Goal: Task Accomplishment & Management: Use online tool/utility

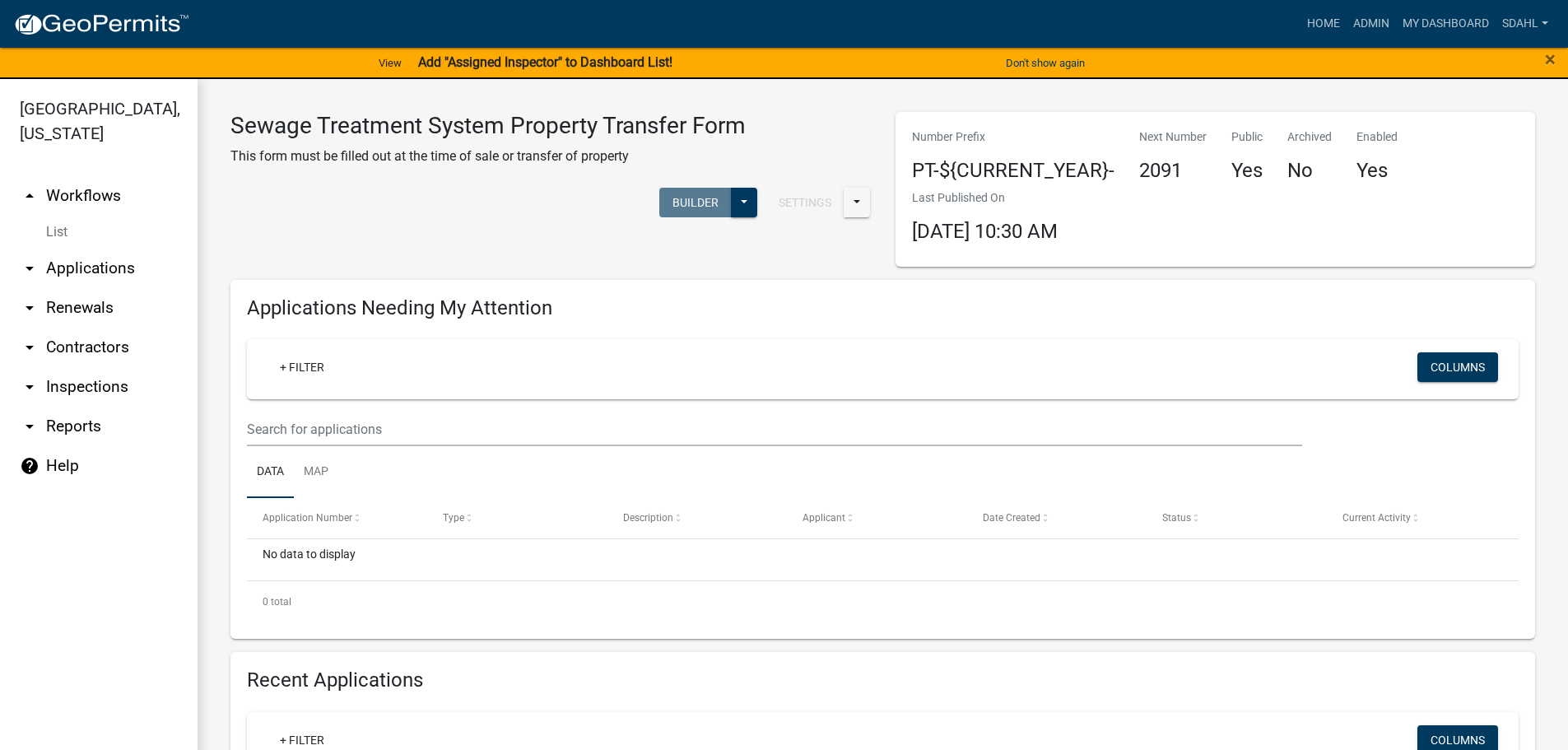
select select "3: 100"
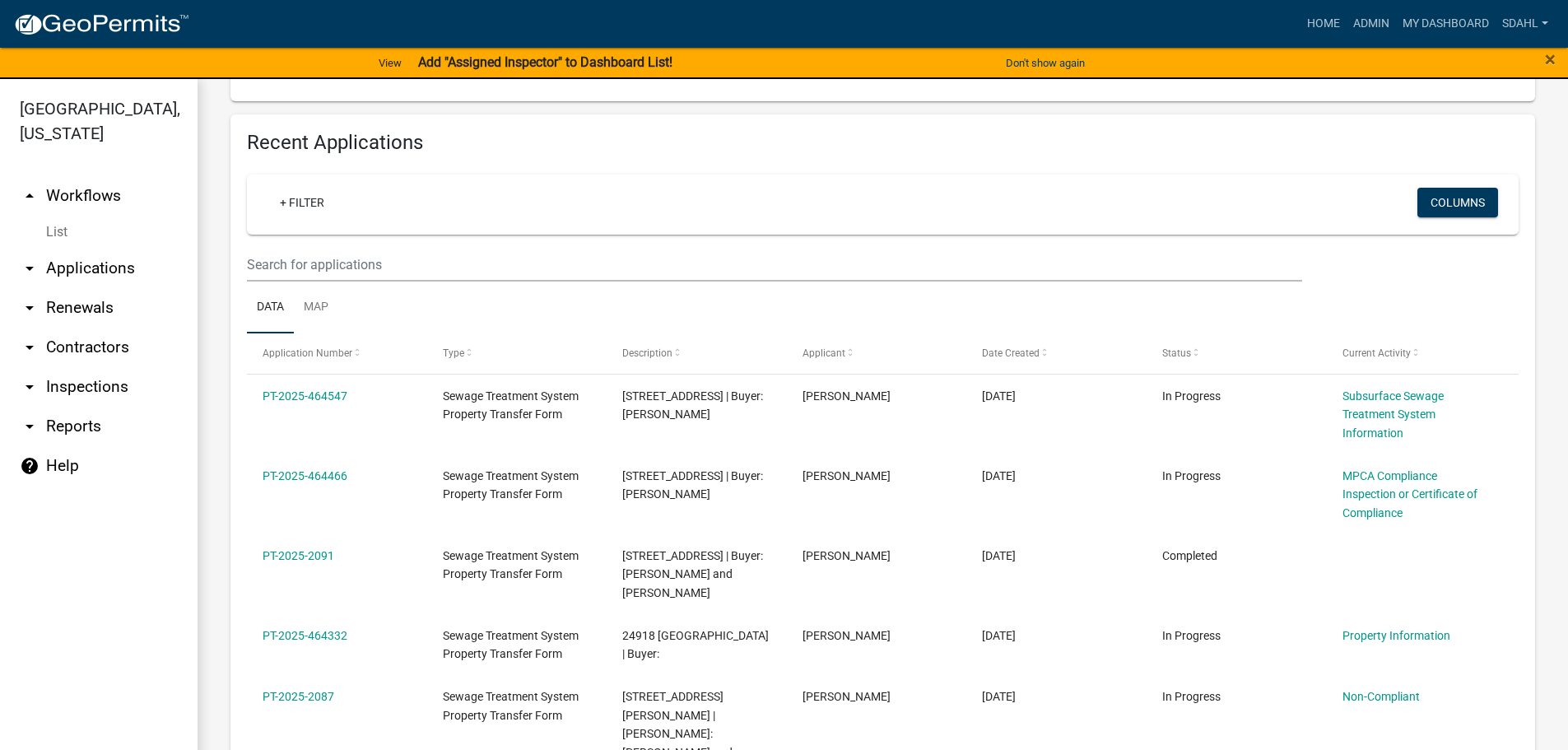
scroll to position [563, 0]
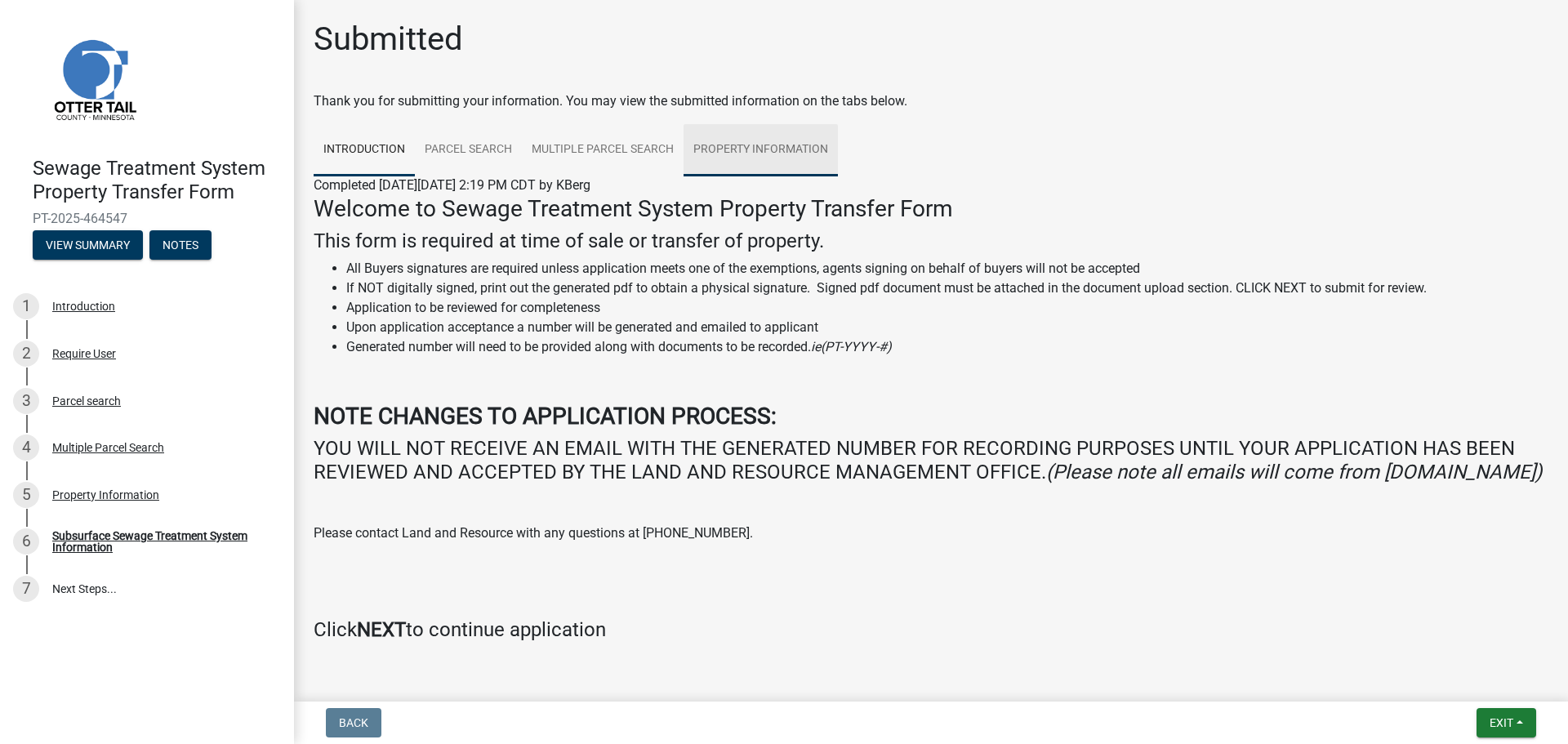
click at [756, 148] on link "Property Information" at bounding box center [761, 150] width 155 height 52
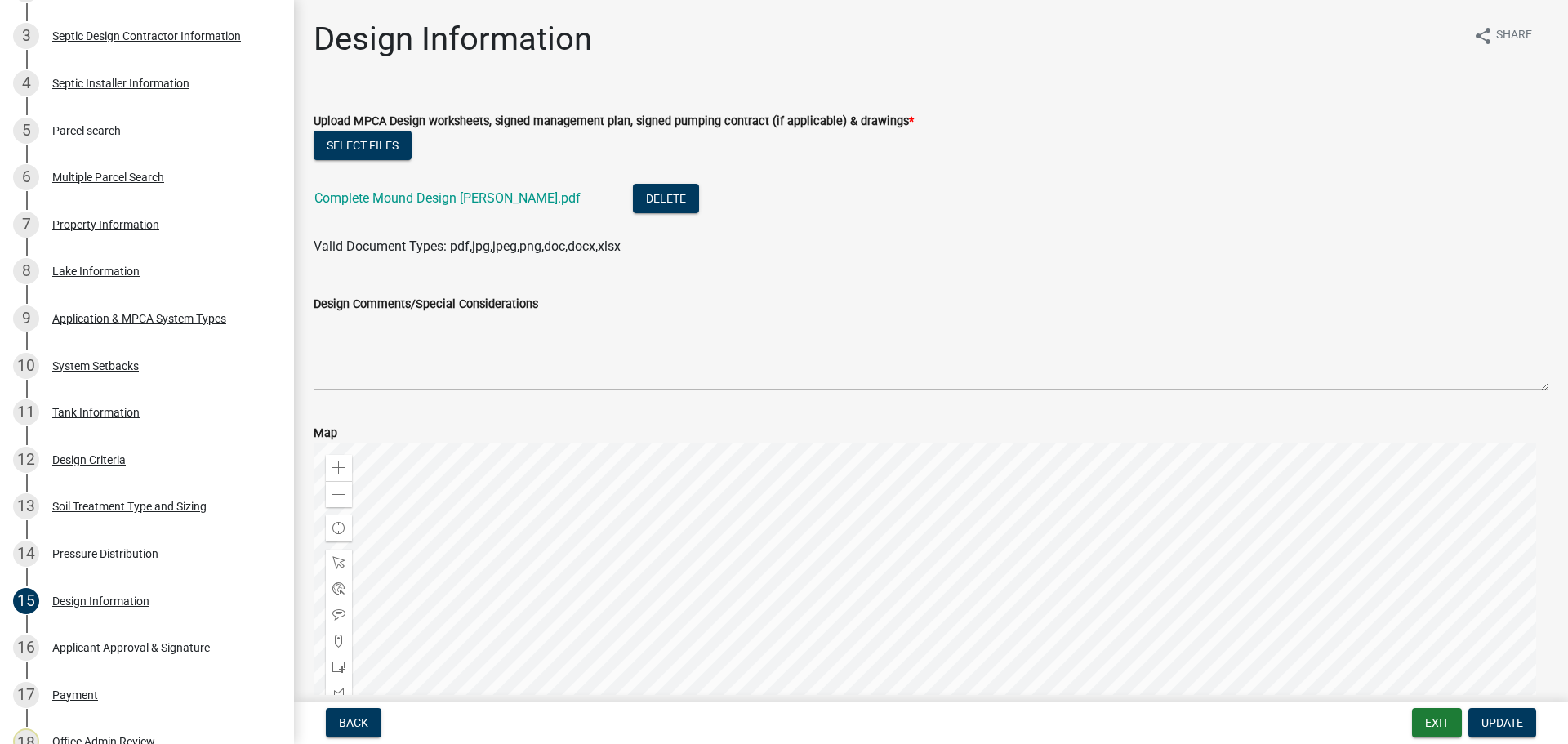
scroll to position [82, 0]
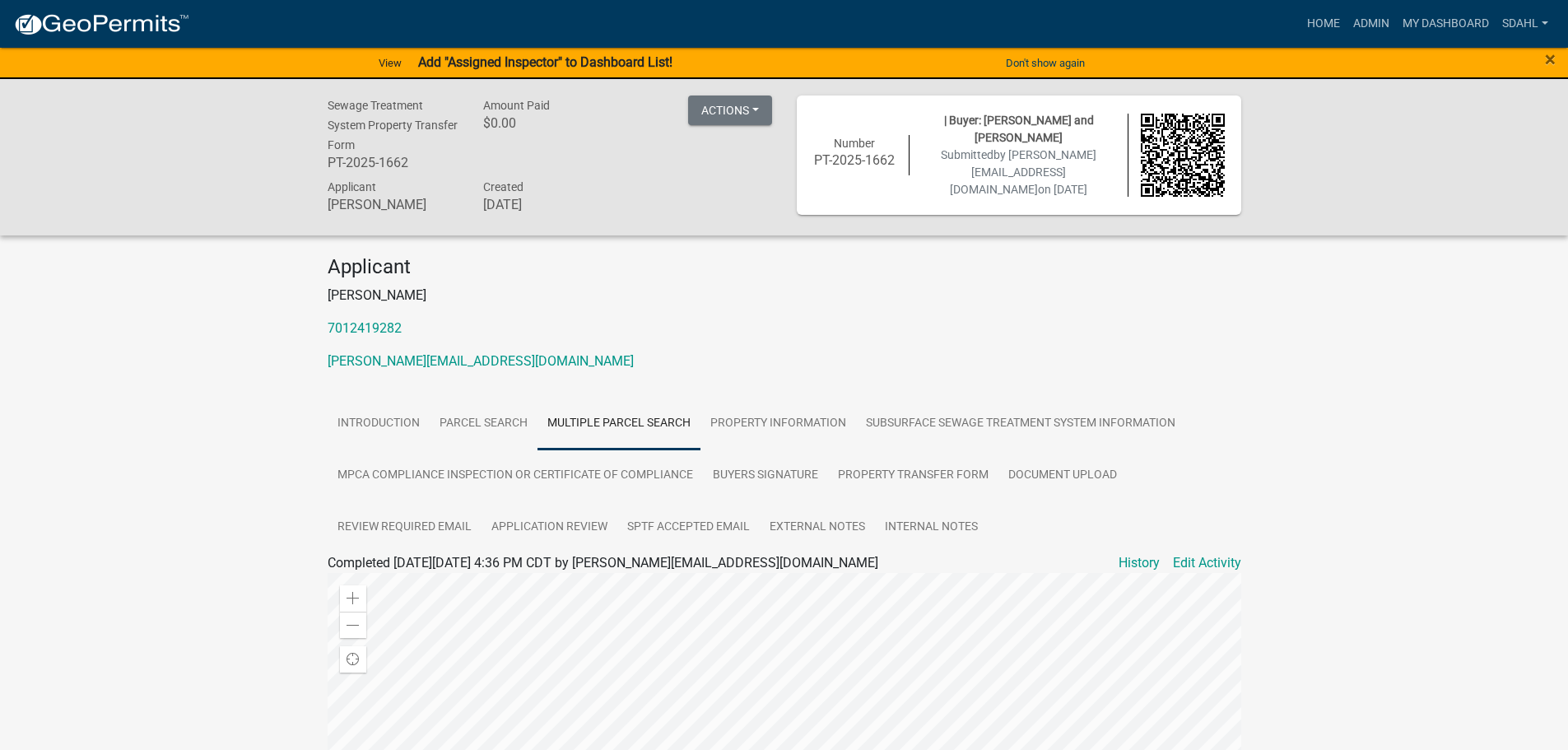
scroll to position [247, 0]
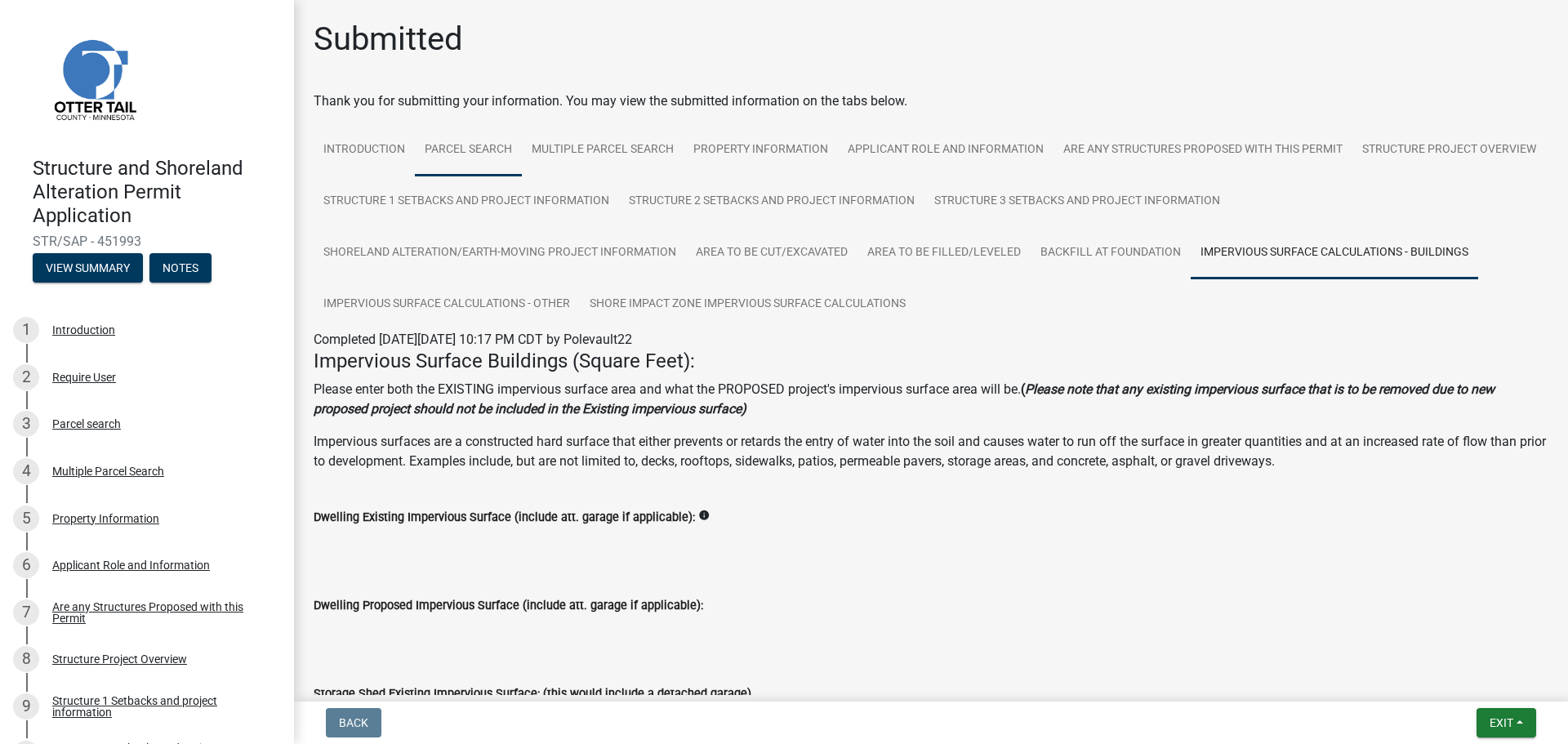
click at [444, 141] on link "Parcel search" at bounding box center [468, 150] width 107 height 52
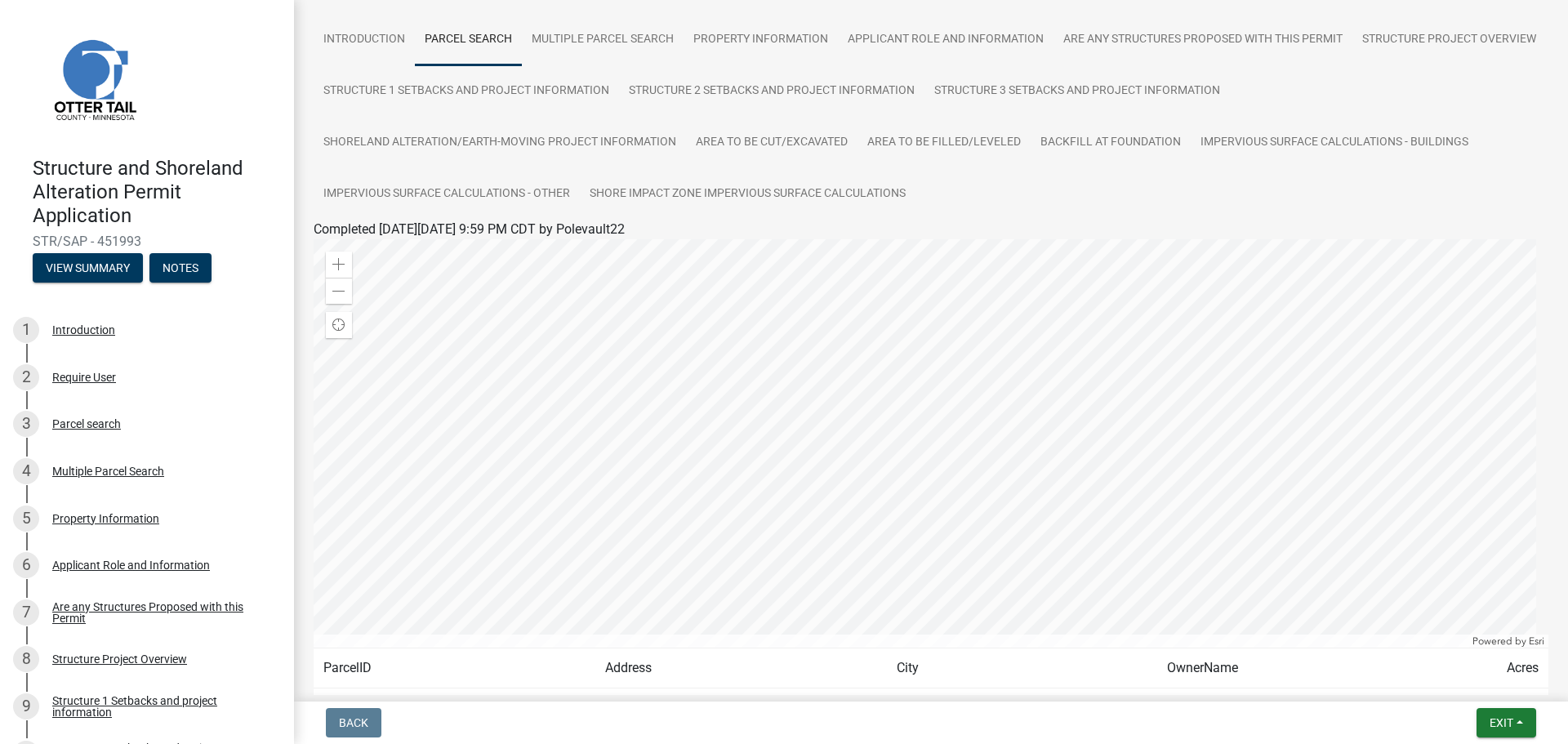
scroll to position [82, 0]
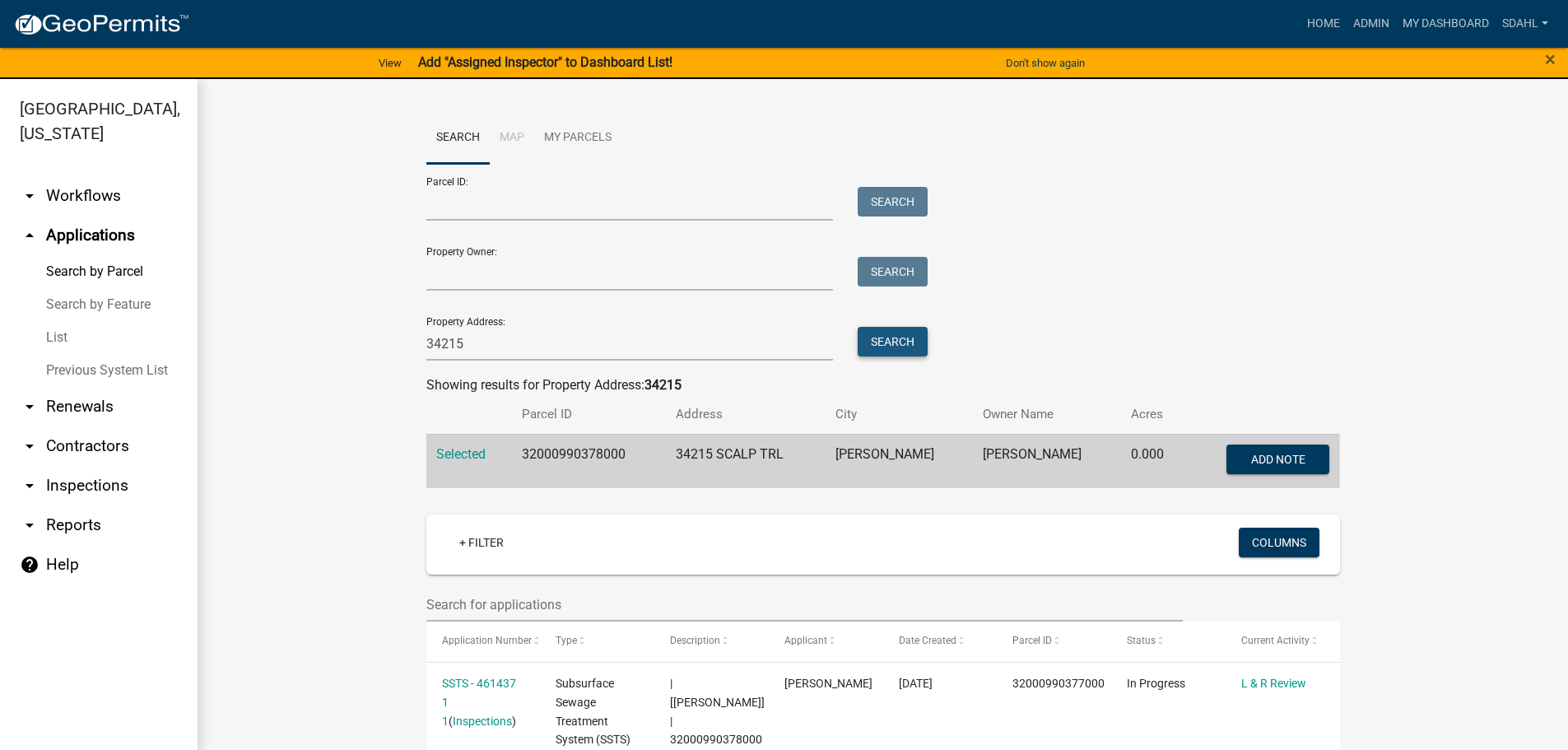
click at [905, 340] on button "Search" at bounding box center [892, 342] width 70 height 30
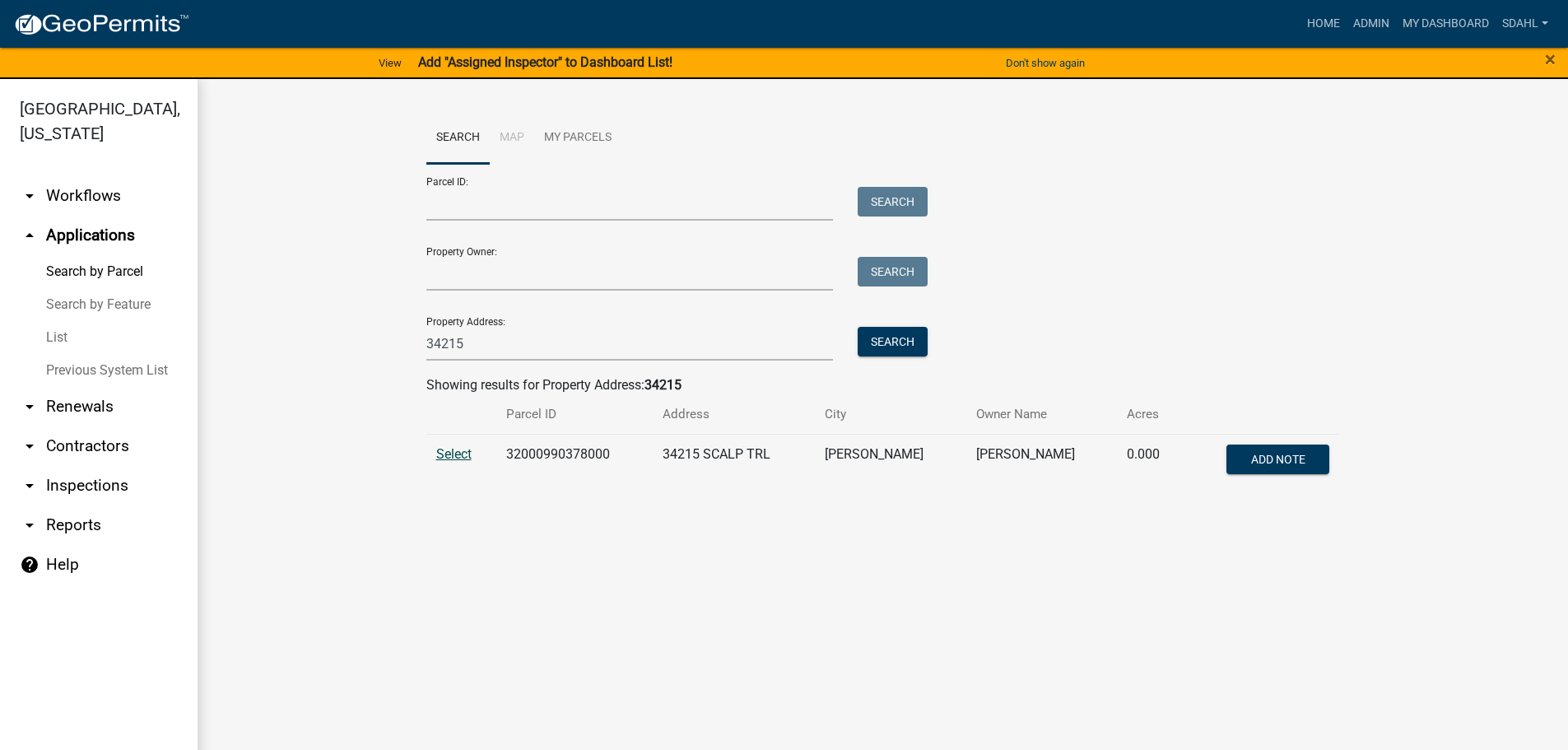
click at [454, 453] on span "Select" at bounding box center [454, 454] width 35 height 16
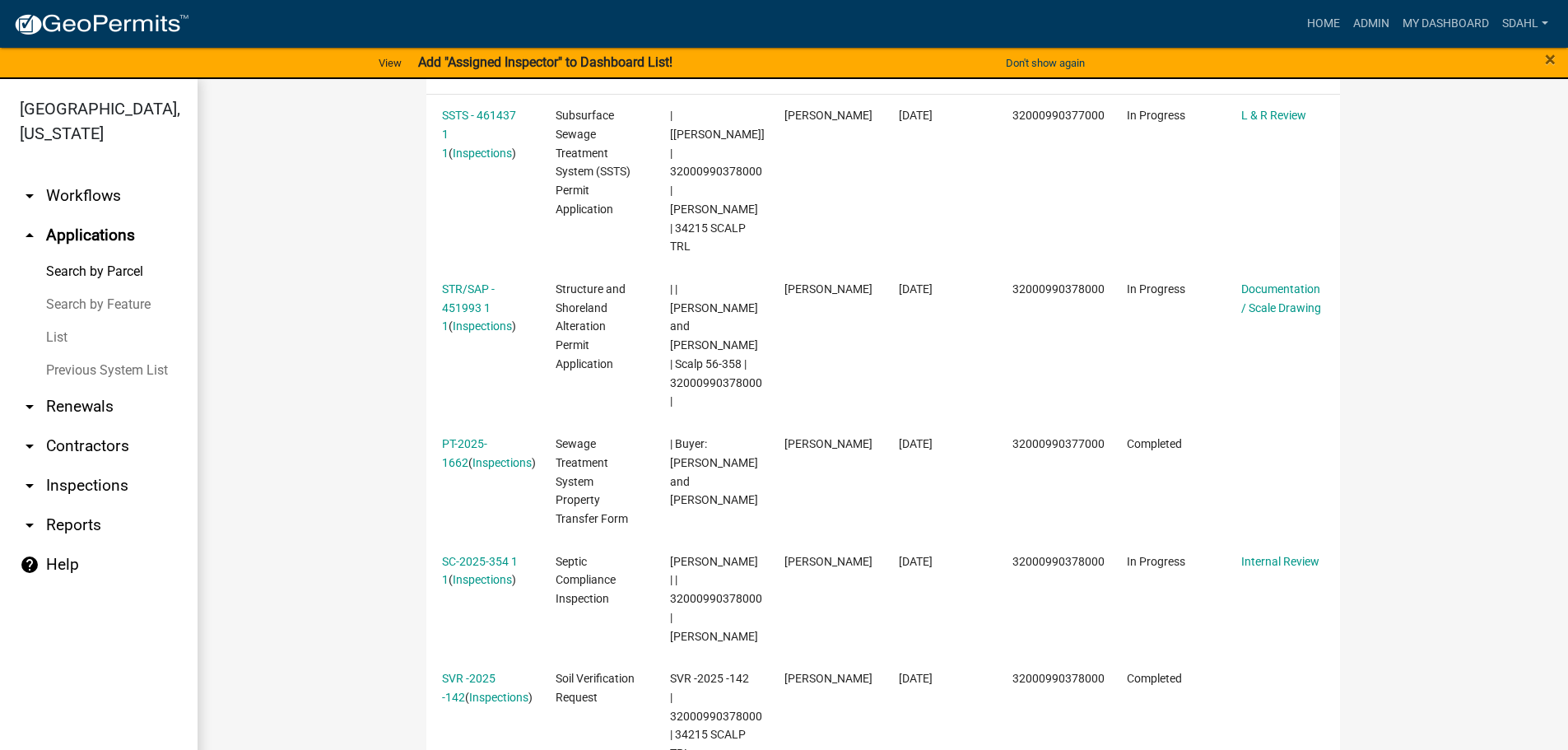
scroll to position [576, 0]
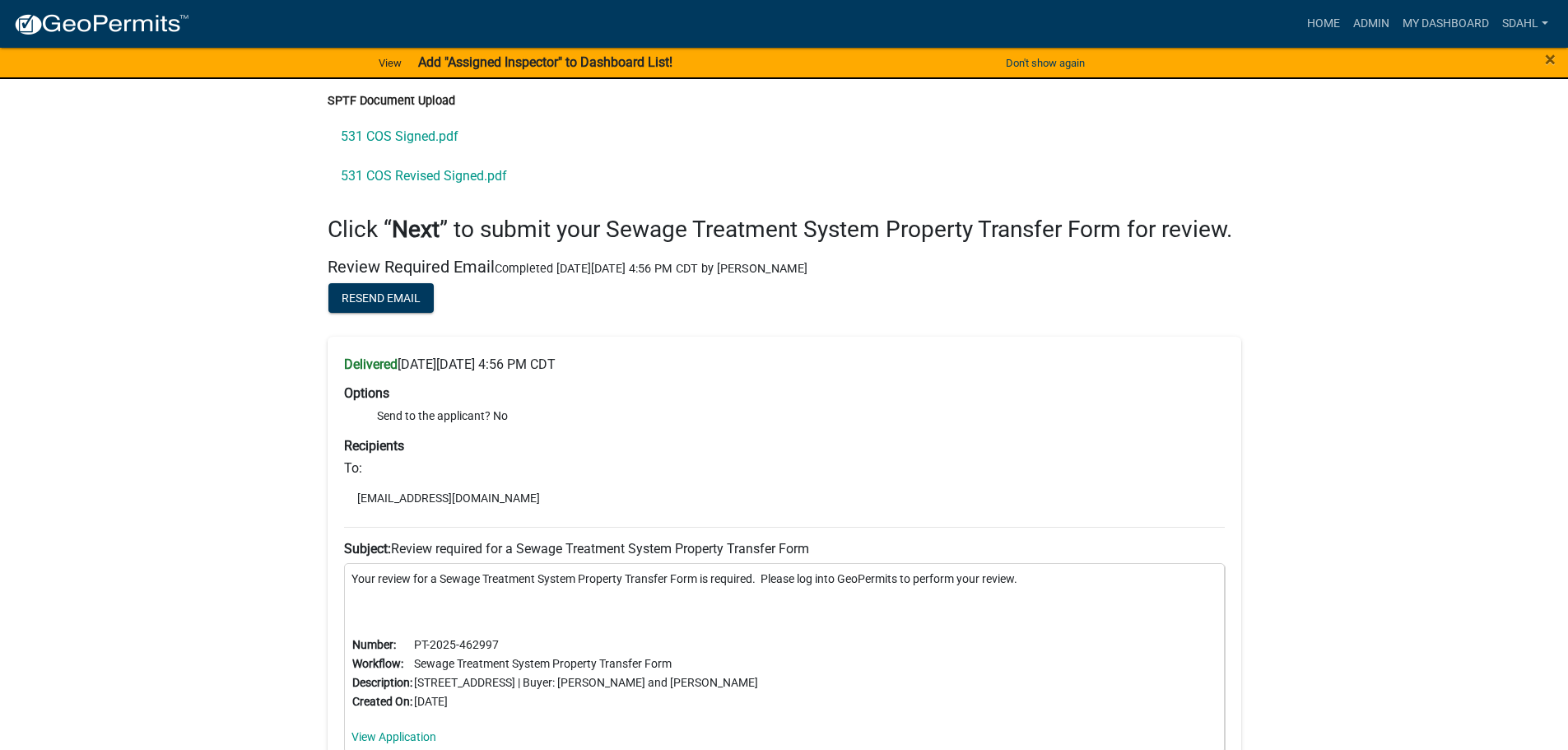
scroll to position [3862, 0]
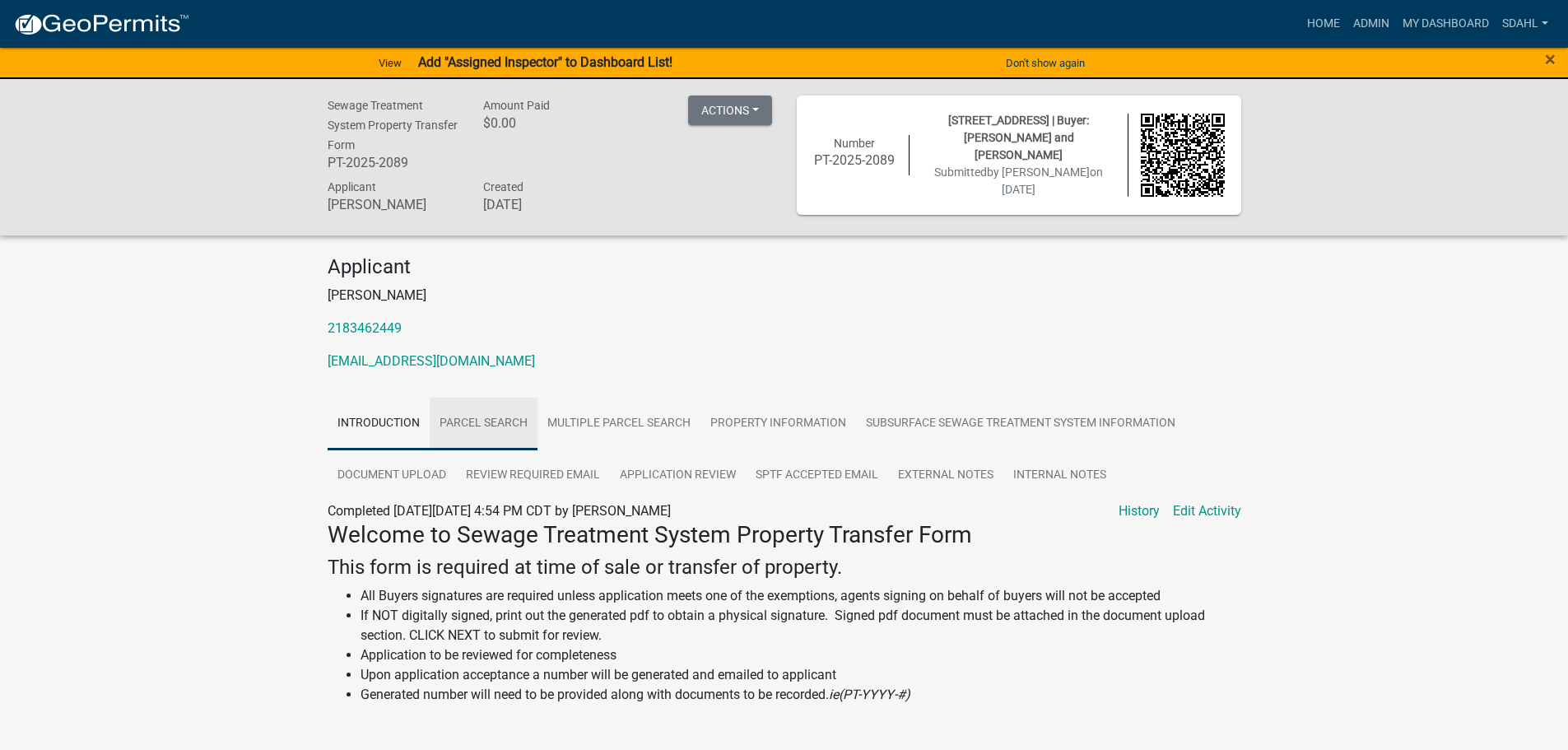
click at [500, 419] on link "Parcel search" at bounding box center [483, 424] width 107 height 52
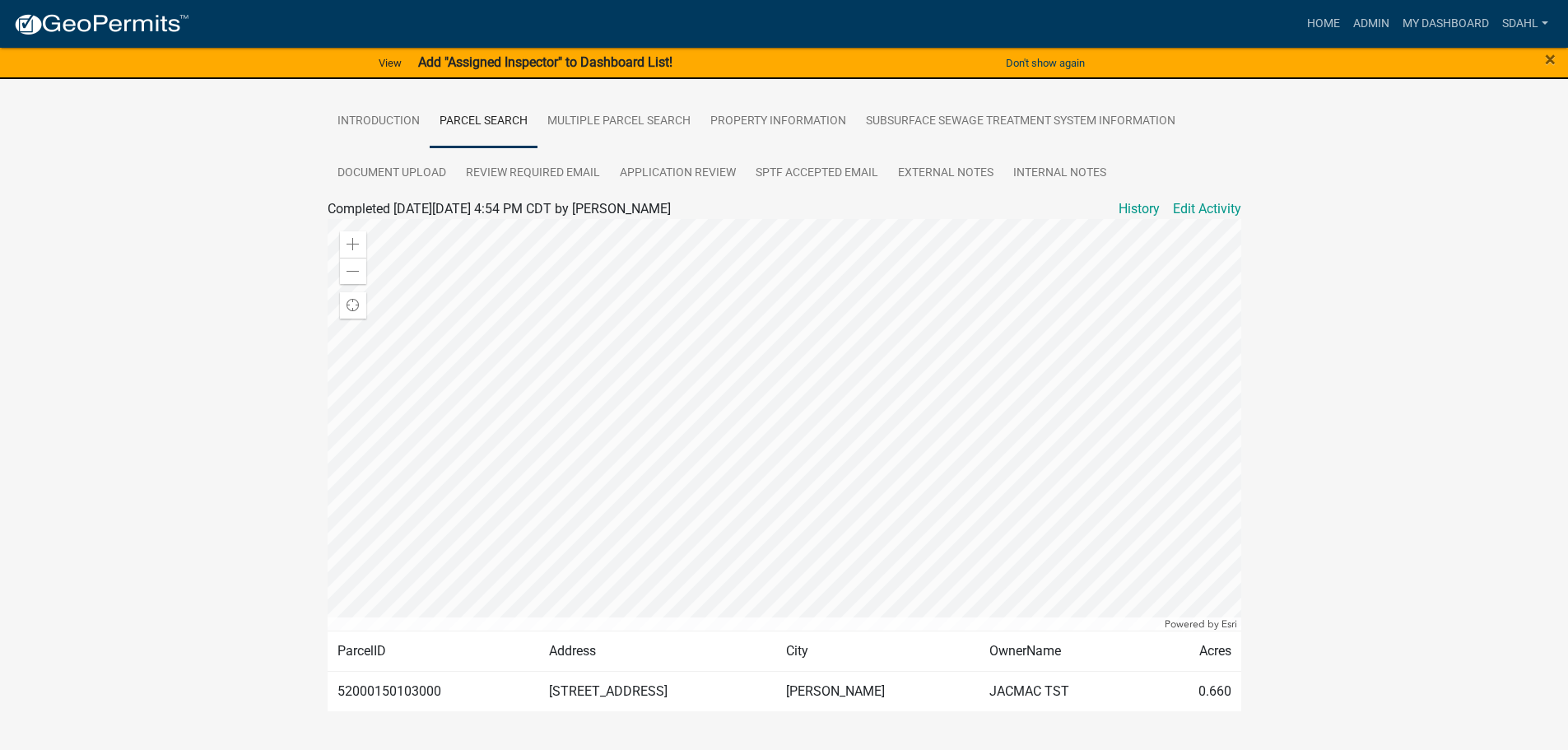
scroll to position [346, 0]
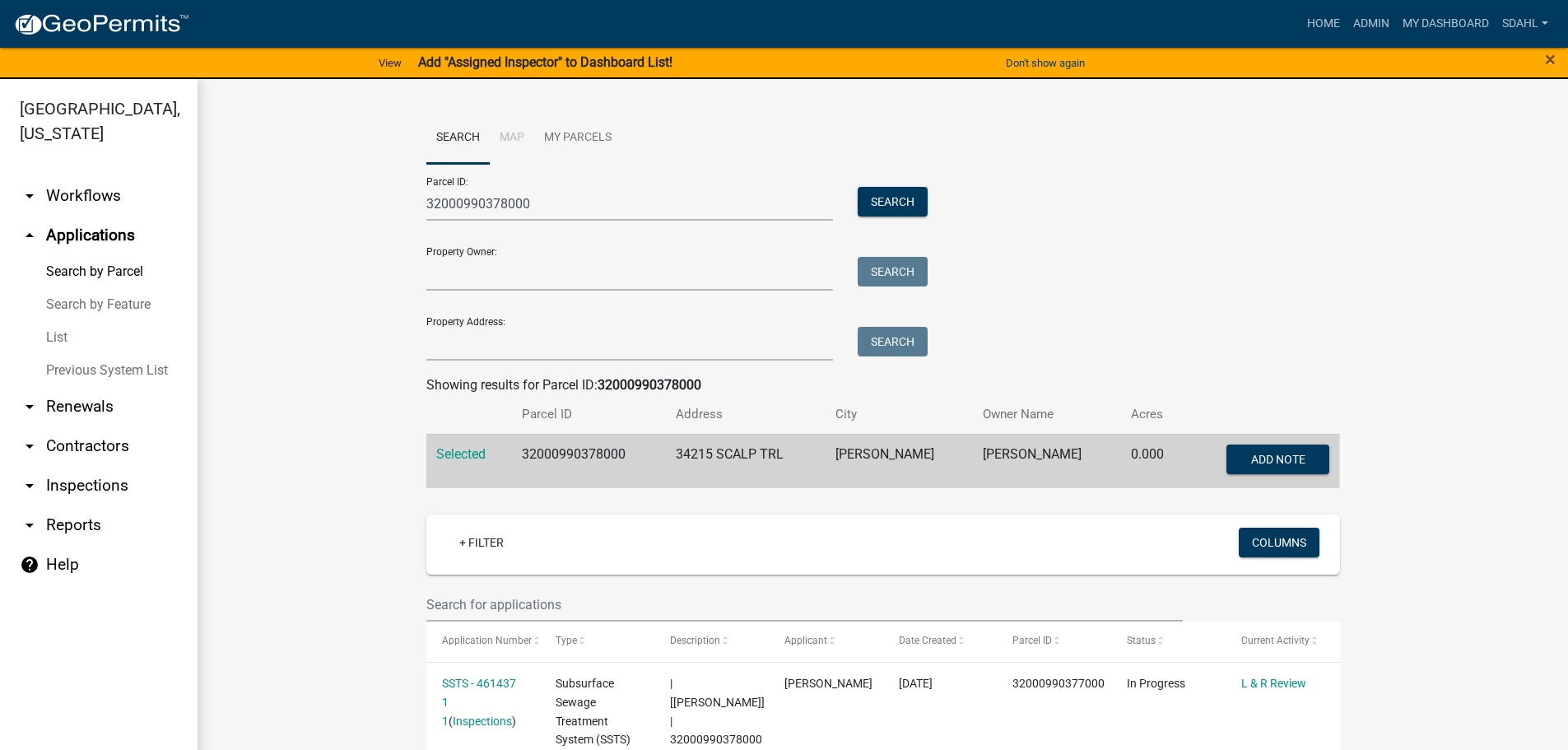
scroll to position [82, 0]
